Goal: Check status: Check status

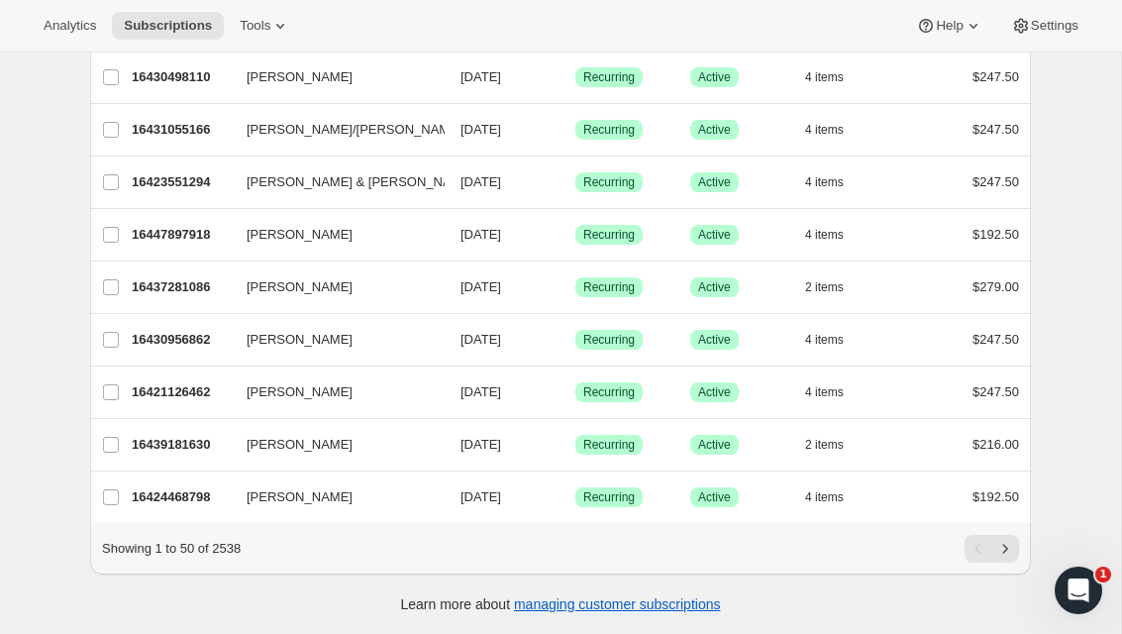
scroll to position [2317, 0]
click at [365, 126] on button "[PERSON_NAME]/[PERSON_NAME]" at bounding box center [334, 130] width 198 height 32
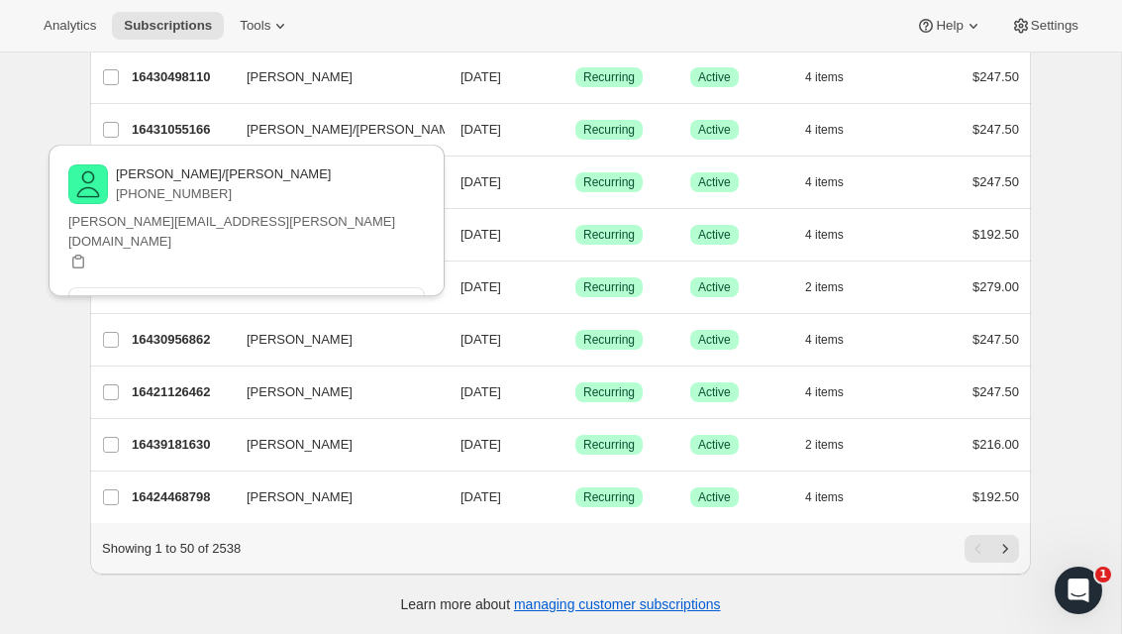
click at [578, 120] on div "Success Recurring" at bounding box center [624, 130] width 99 height 20
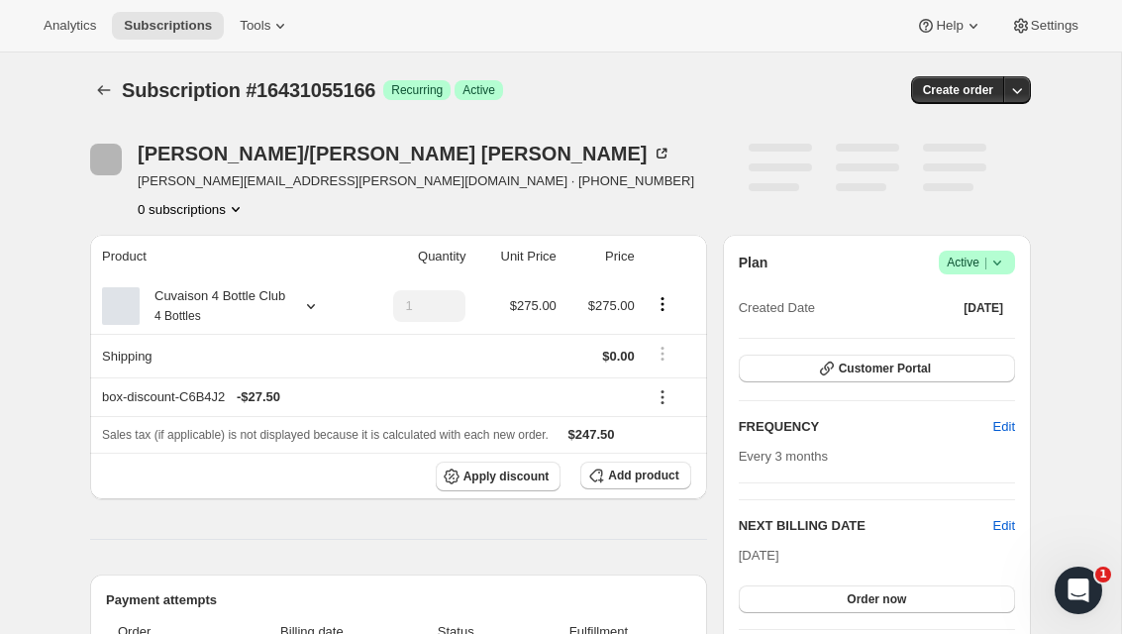
click at [218, 193] on div "julian/jerovi sanson julian.hart@yahoo.com · +17023487484 1 subscription" at bounding box center [416, 181] width 557 height 75
click at [219, 214] on icon "Product actions" at bounding box center [229, 209] width 20 height 20
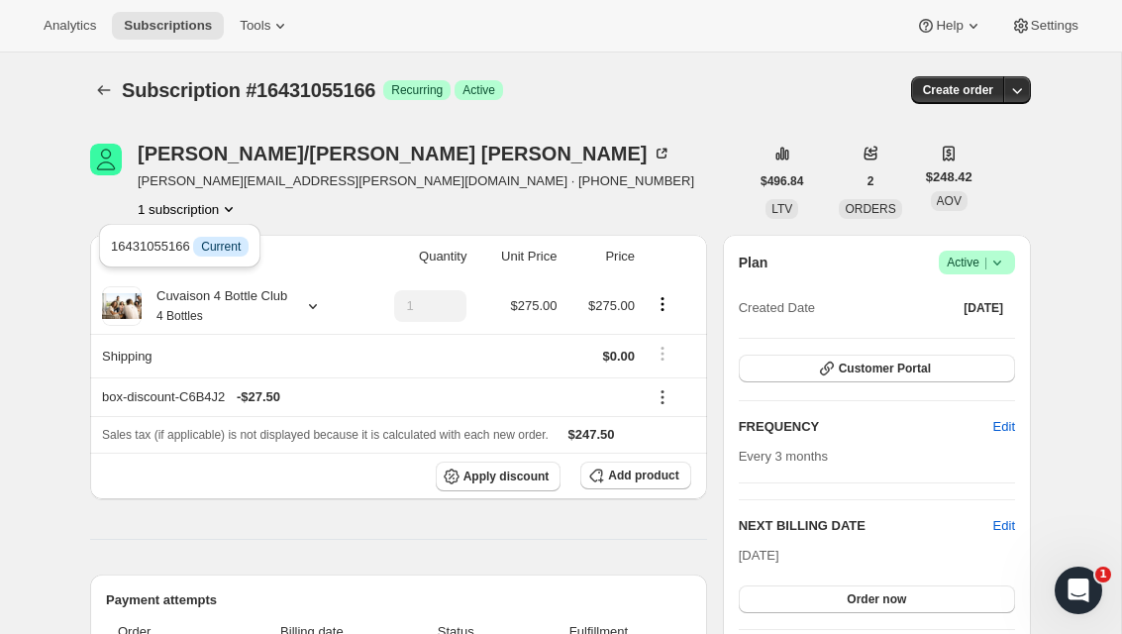
click at [642, 170] on div "julian/jerovi sanson julian.hart@yahoo.com · +17023487484 1 subscription" at bounding box center [419, 181] width 659 height 75
click at [1011, 88] on icon "button" at bounding box center [1017, 90] width 20 height 20
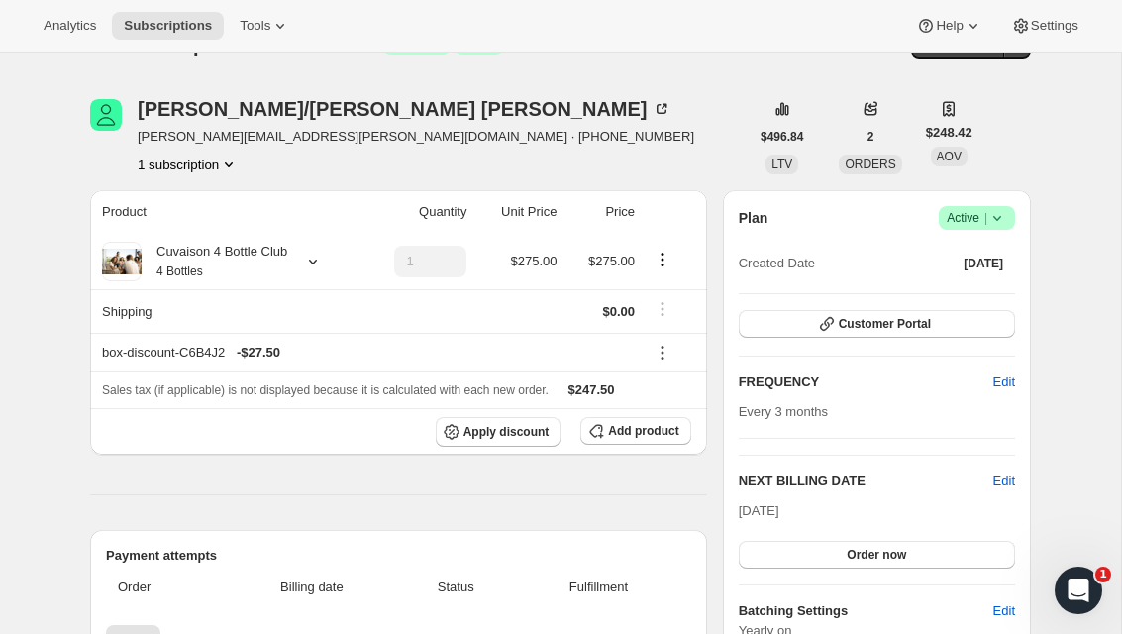
scroll to position [46, 0]
click at [1009, 218] on span "Success Active |" at bounding box center [977, 217] width 76 height 24
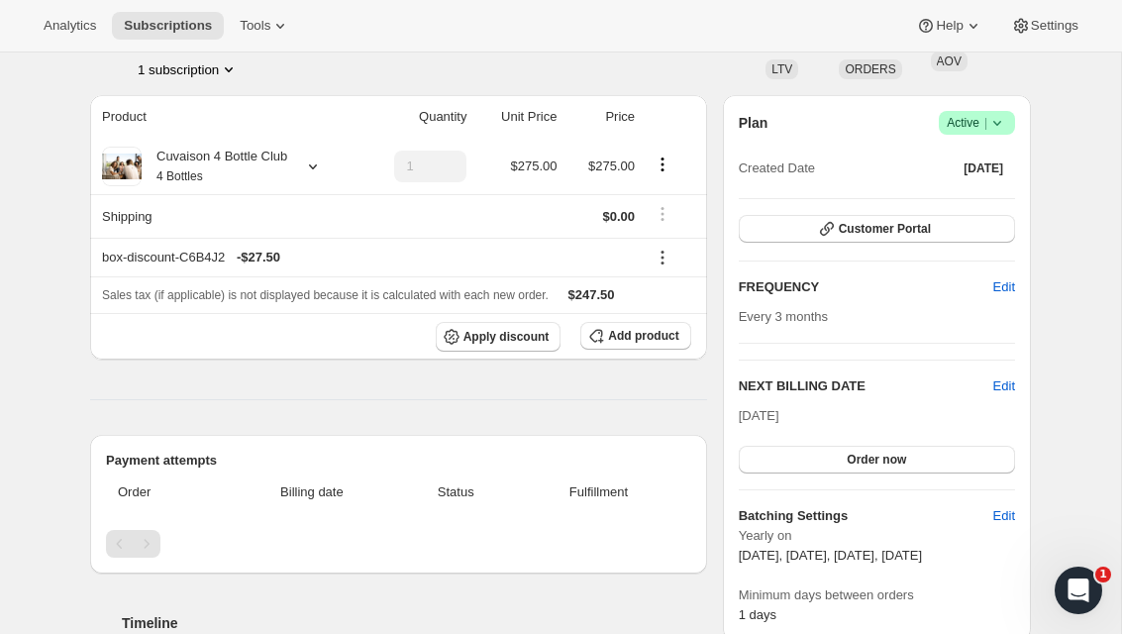
scroll to position [137, 0]
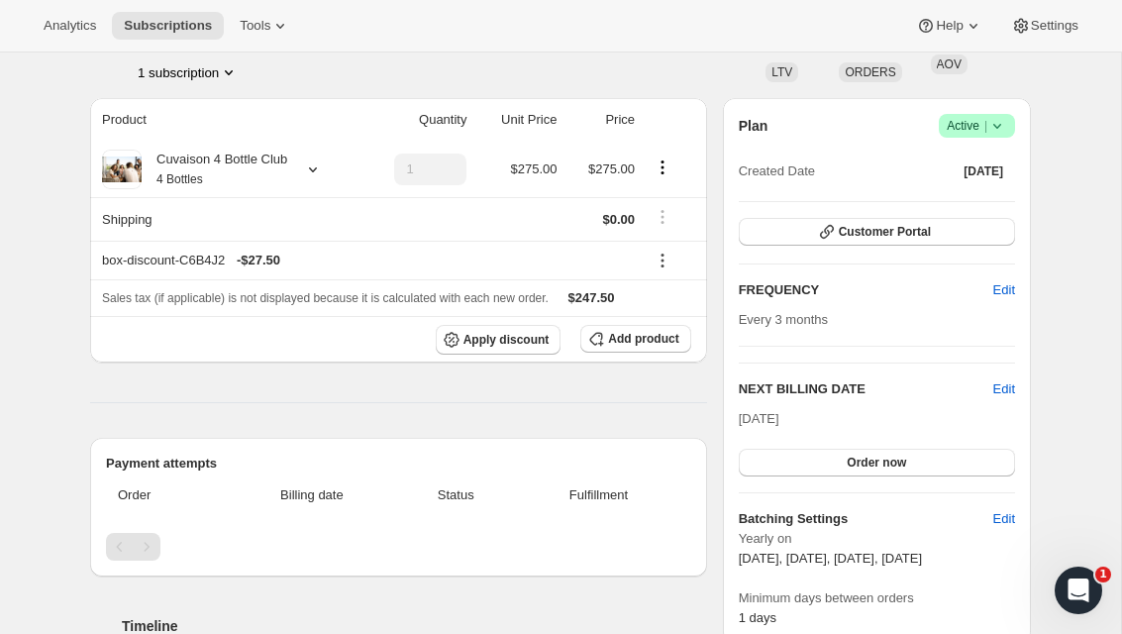
click at [165, 75] on button "1 subscription" at bounding box center [188, 72] width 101 height 20
click at [359, 73] on div "1 subscription" at bounding box center [416, 72] width 557 height 20
click at [274, 38] on button "Tools" at bounding box center [265, 26] width 74 height 28
click at [506, 48] on div "Analytics Subscriptions Tools Help Settings" at bounding box center [561, 26] width 1122 height 52
click at [89, 29] on span "Analytics" at bounding box center [70, 26] width 52 height 16
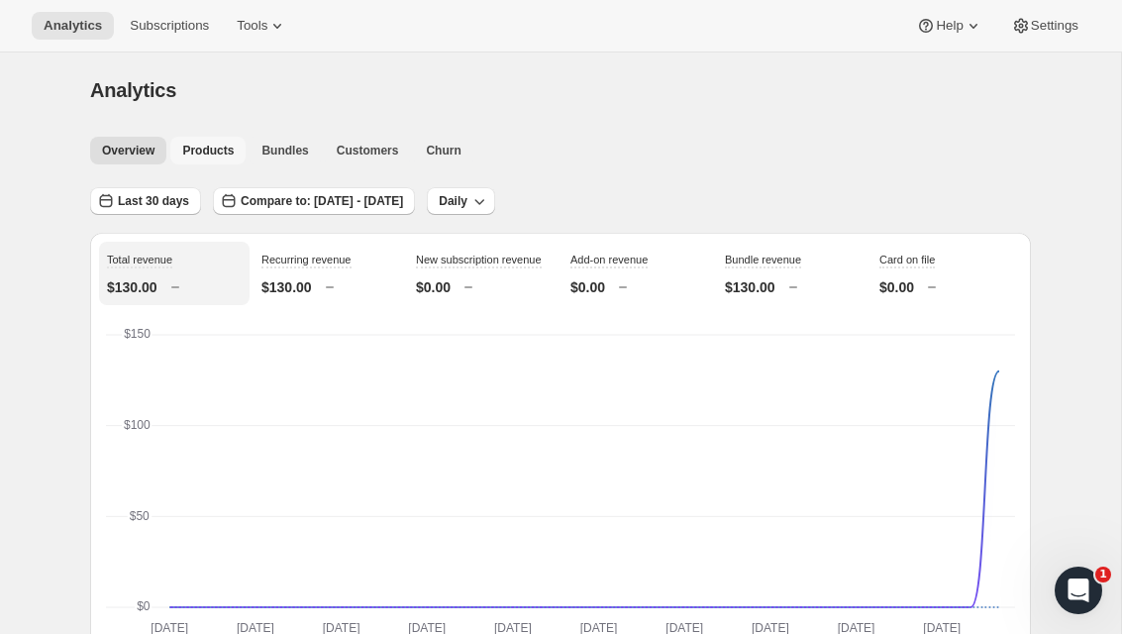
click at [203, 159] on button "Products" at bounding box center [207, 151] width 75 height 28
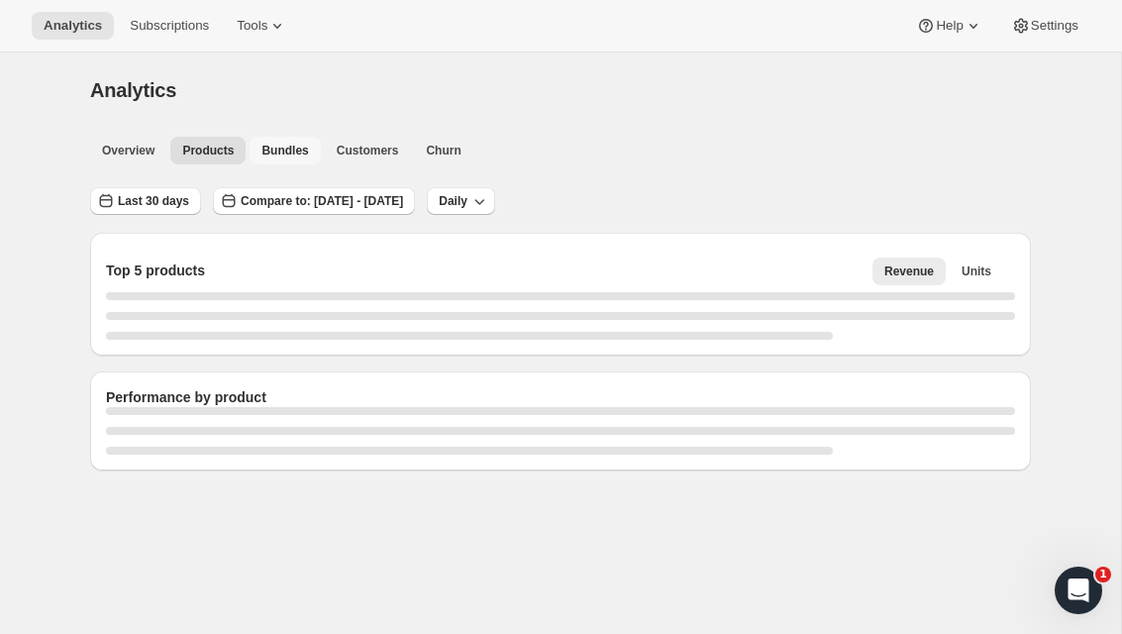
click at [280, 146] on span "Bundles" at bounding box center [284, 151] width 47 height 16
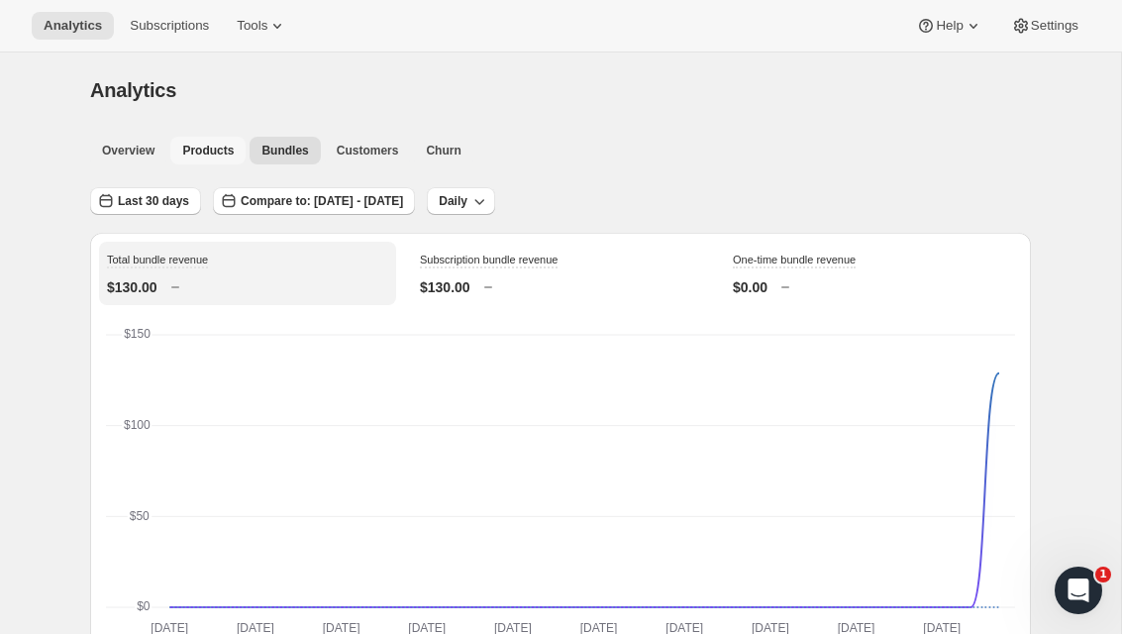
click at [205, 160] on button "Products" at bounding box center [207, 151] width 75 height 28
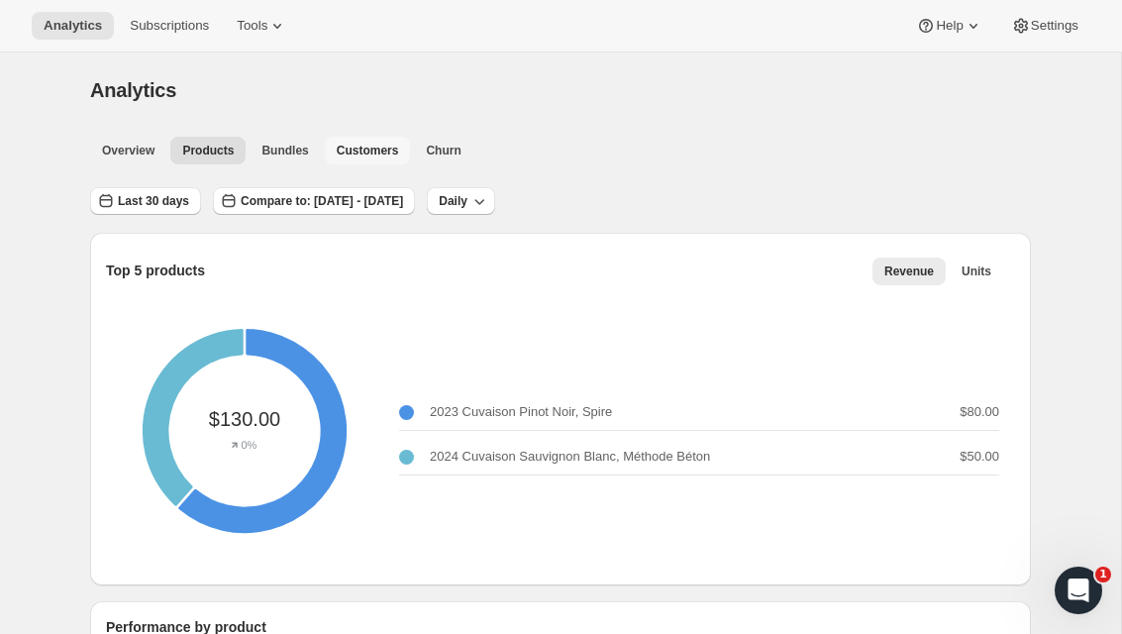
click at [394, 159] on button "Customers" at bounding box center [368, 151] width 86 height 28
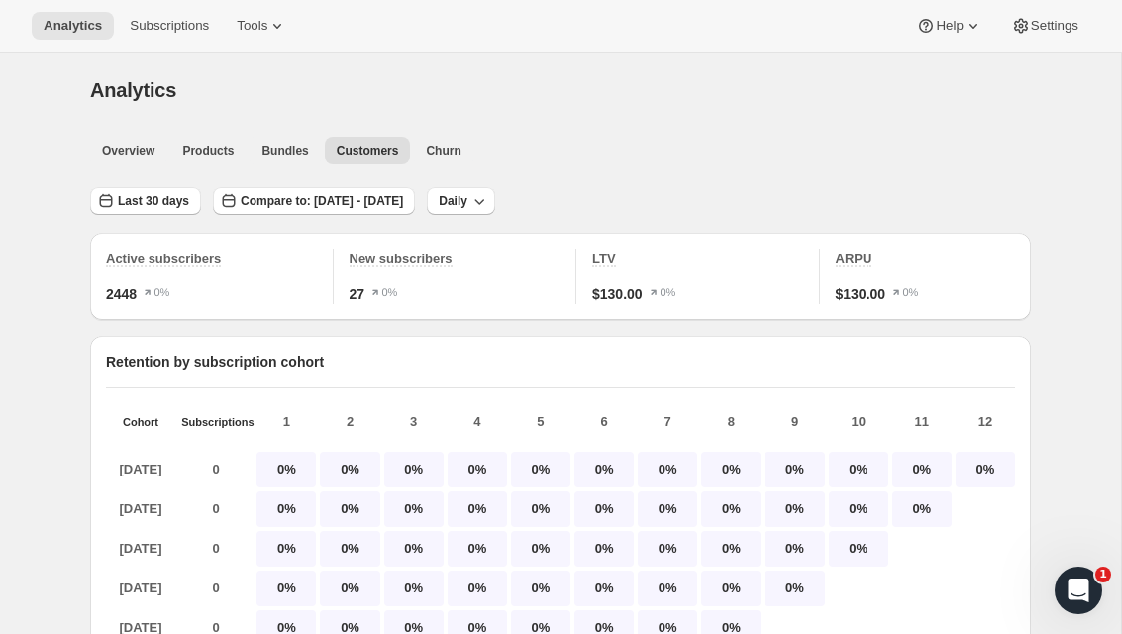
click at [243, 161] on button "Products" at bounding box center [207, 151] width 75 height 28
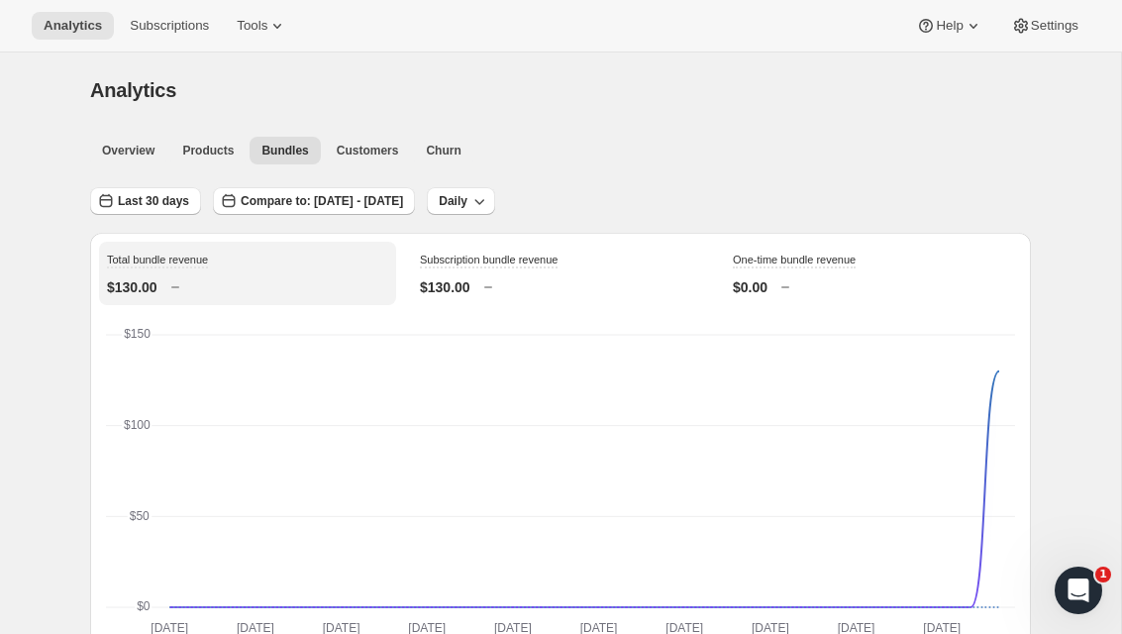
click at [354, 149] on span "Customers" at bounding box center [368, 151] width 62 height 16
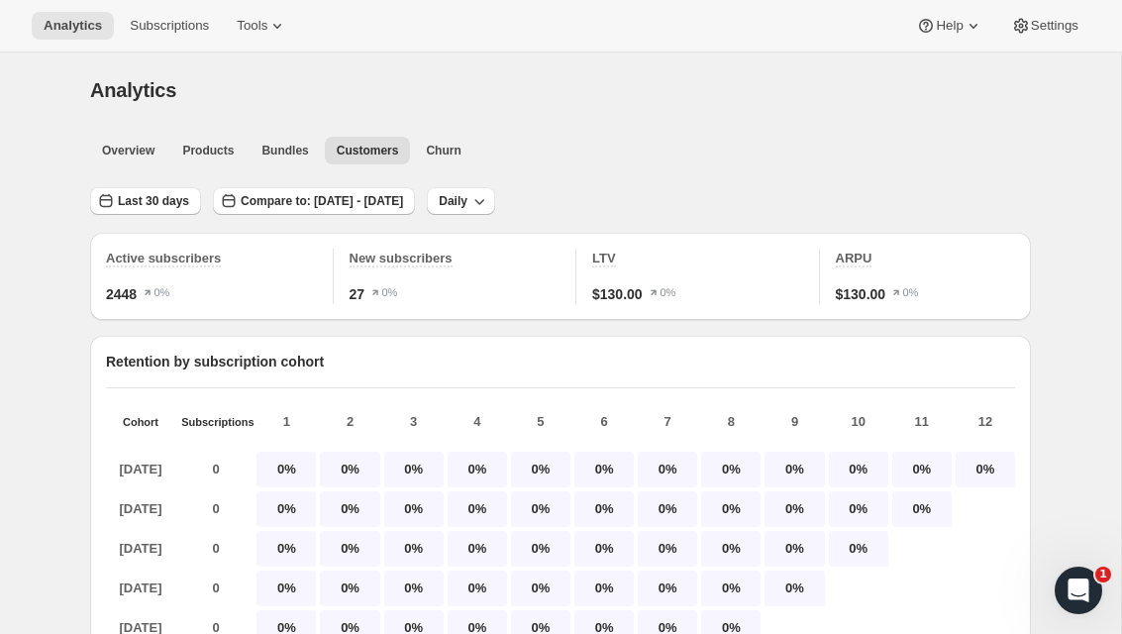
scroll to position [-1, 0]
click at [427, 142] on button "Churn" at bounding box center [443, 151] width 58 height 28
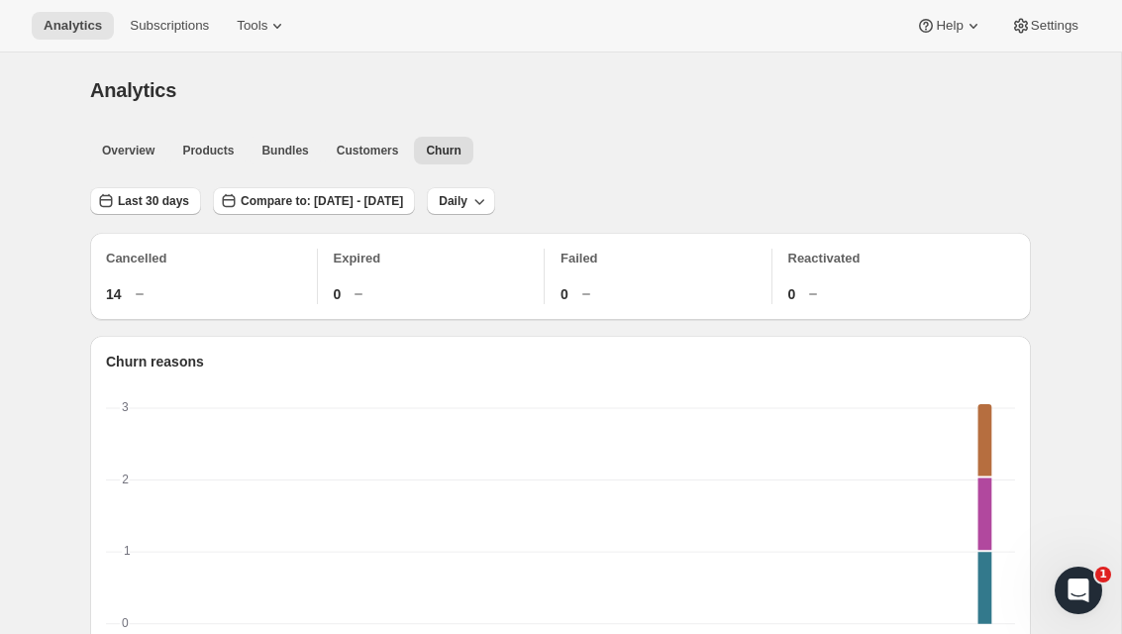
click at [135, 31] on span "Subscriptions" at bounding box center [169, 26] width 79 height 16
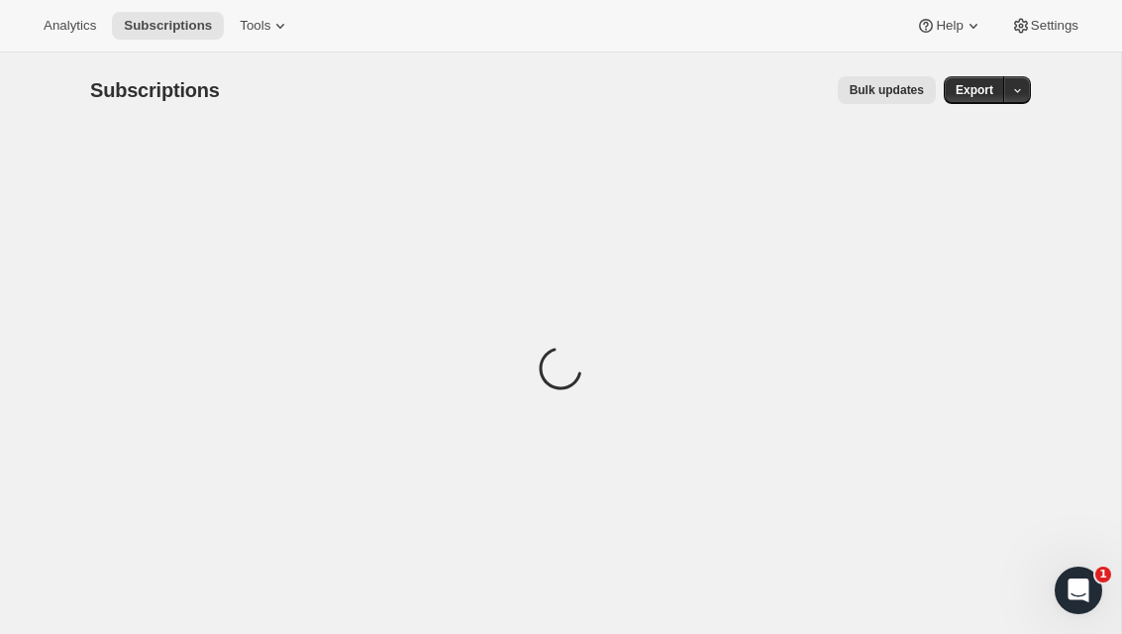
click at [243, 12] on button "Tools" at bounding box center [265, 26] width 74 height 28
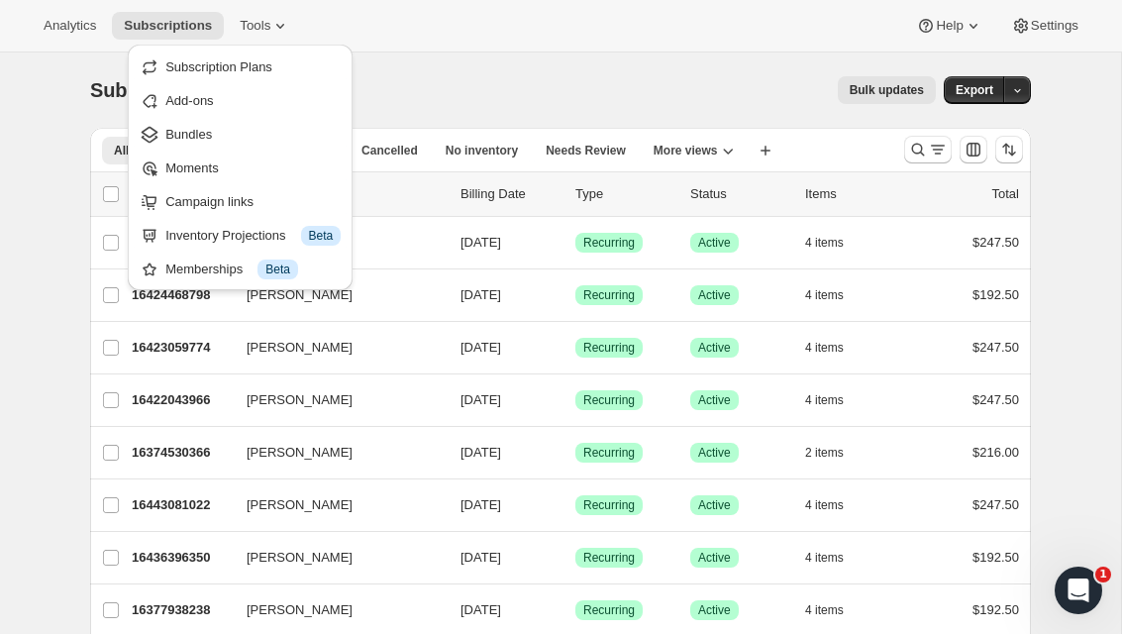
click at [1041, 25] on span "Settings" at bounding box center [1055, 26] width 48 height 16
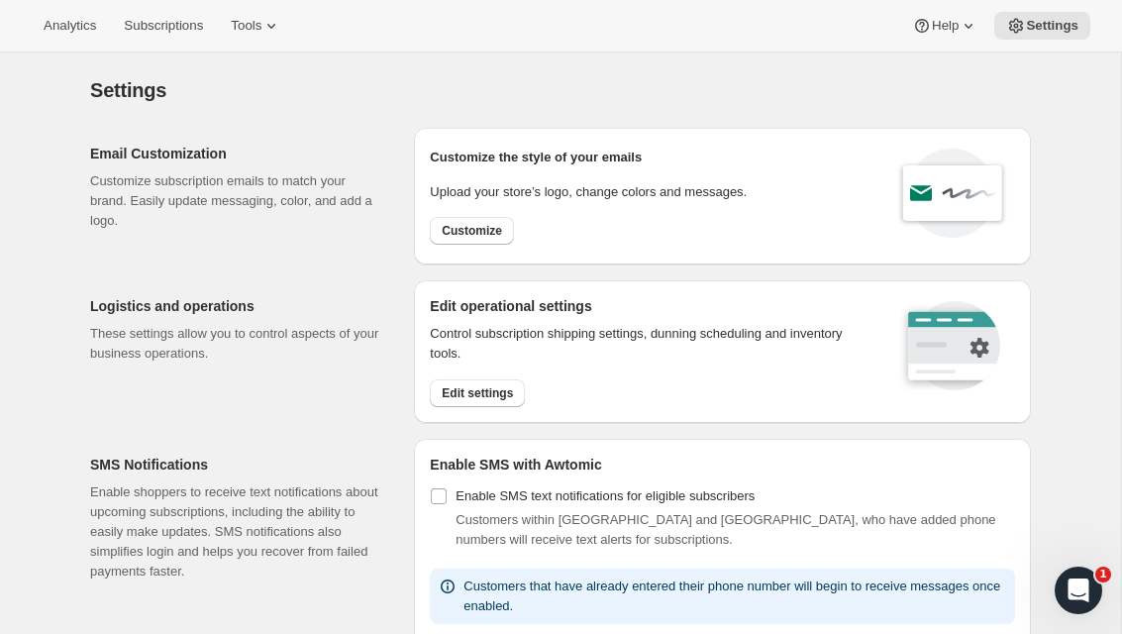
click at [1052, 29] on span "Settings" at bounding box center [1052, 26] width 52 height 16
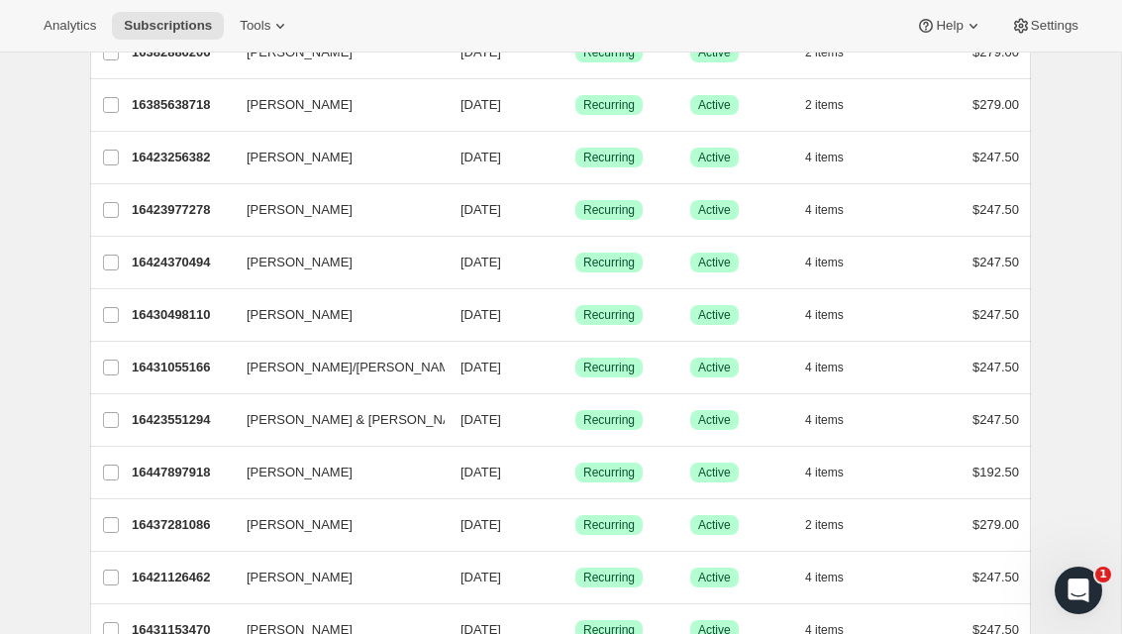
scroll to position [2128, 0]
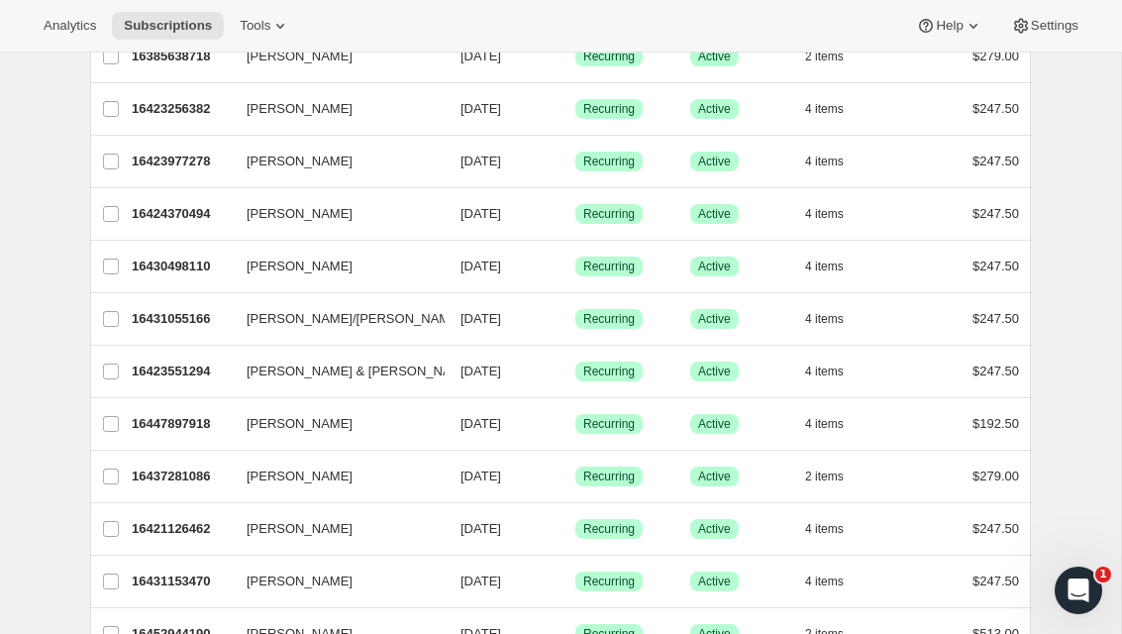
click at [865, 313] on icon "button" at bounding box center [856, 319] width 20 height 20
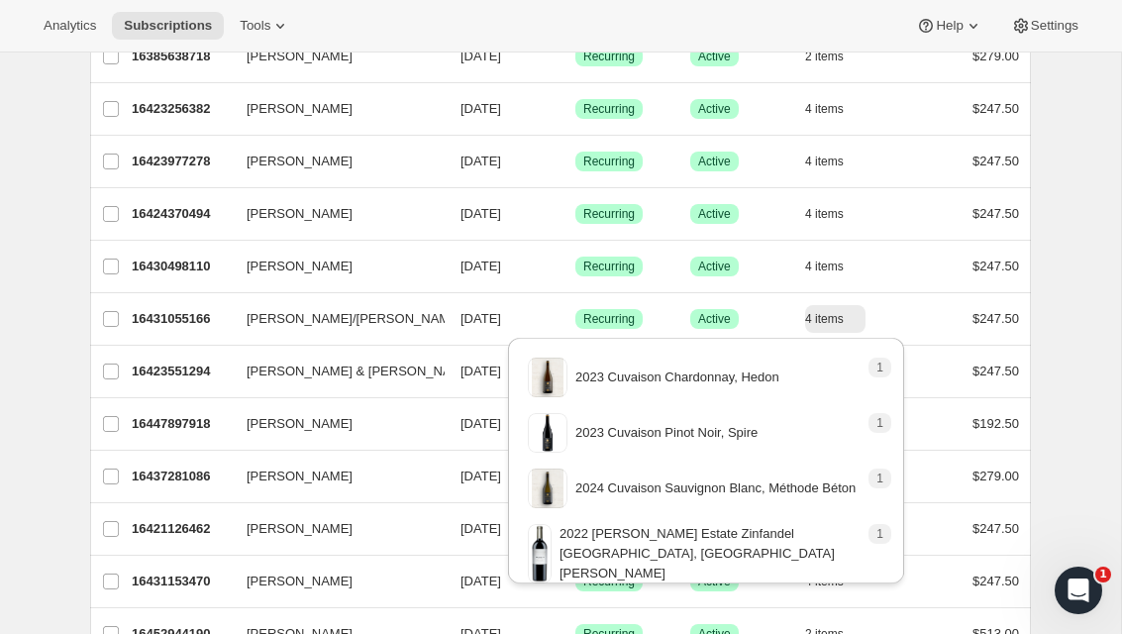
click at [340, 328] on span "[PERSON_NAME]/[PERSON_NAME]" at bounding box center [354, 319] width 215 height 20
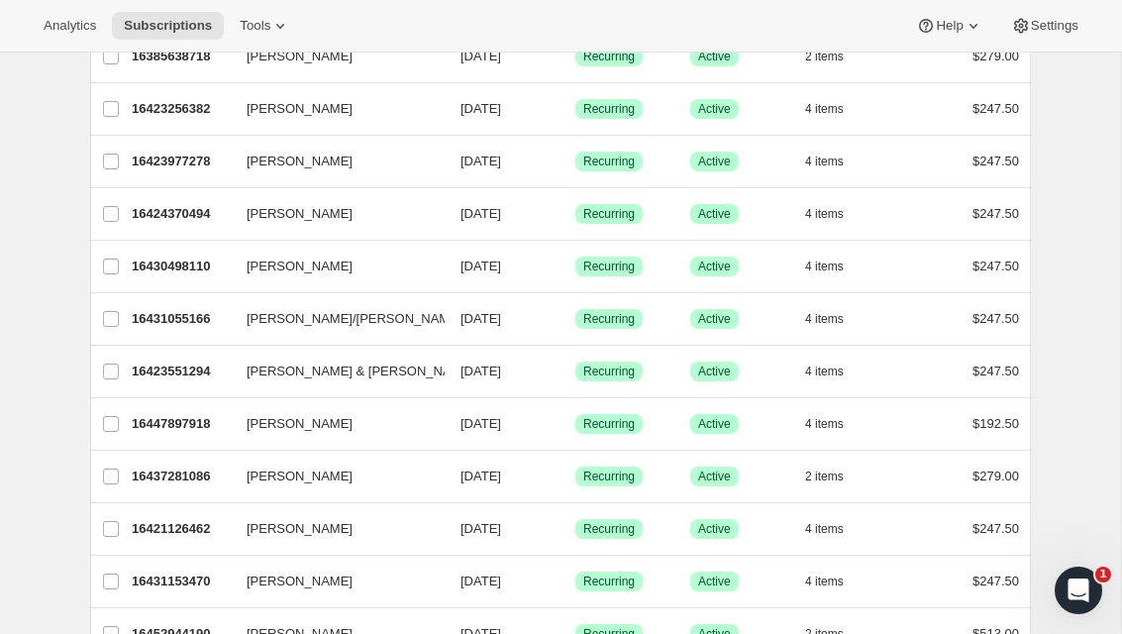
click at [601, 306] on div "16431055166 julian/jerovi sanson 09/06/2025 Success Recurring Success Active 4 …" at bounding box center [575, 319] width 887 height 28
